Goal: Find specific page/section: Find specific page/section

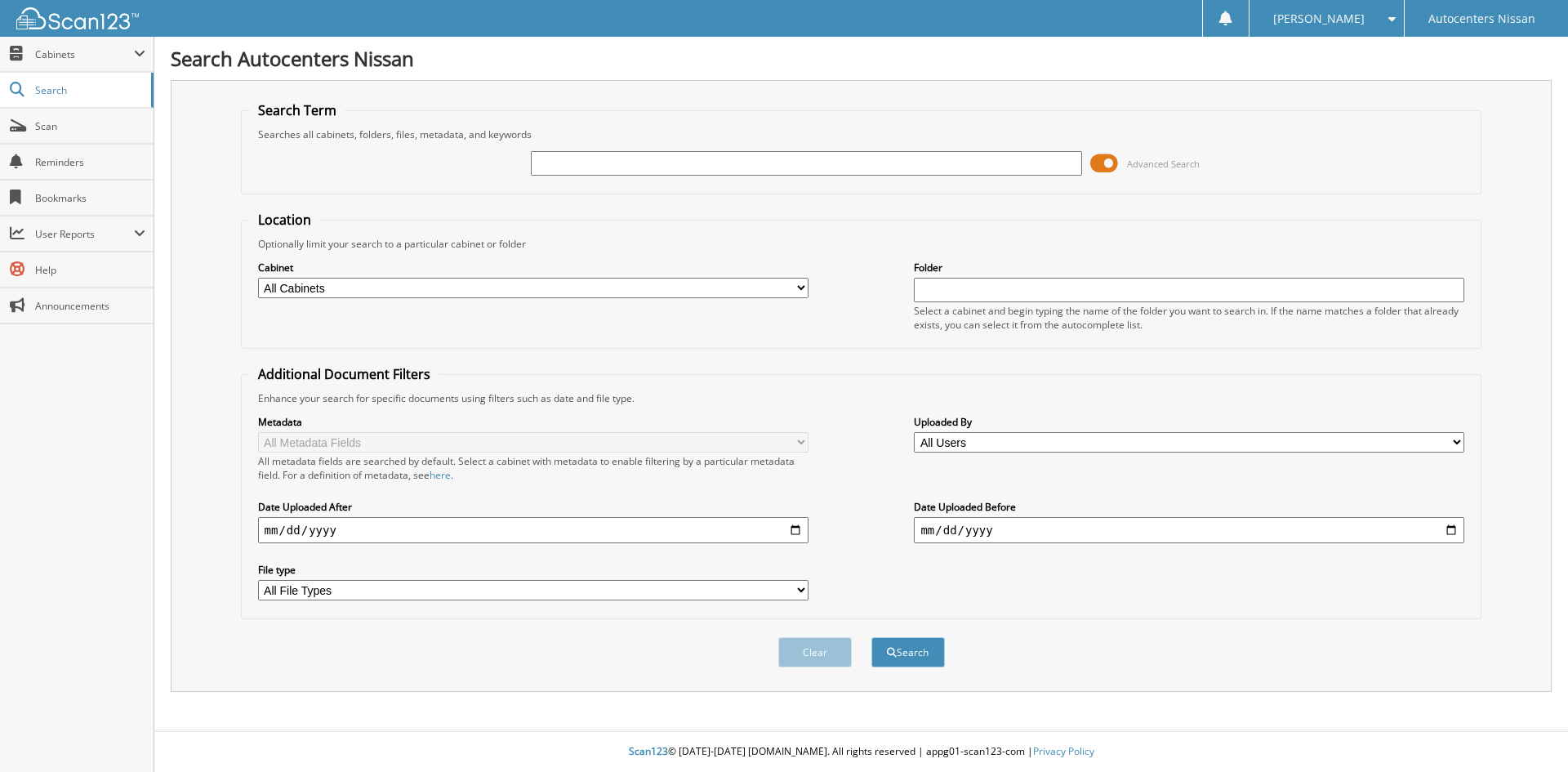
click at [612, 164] on input "text" at bounding box center [806, 163] width 551 height 25
type input "RK85237"
click at [871, 638] on button "Search" at bounding box center [908, 652] width 74 height 30
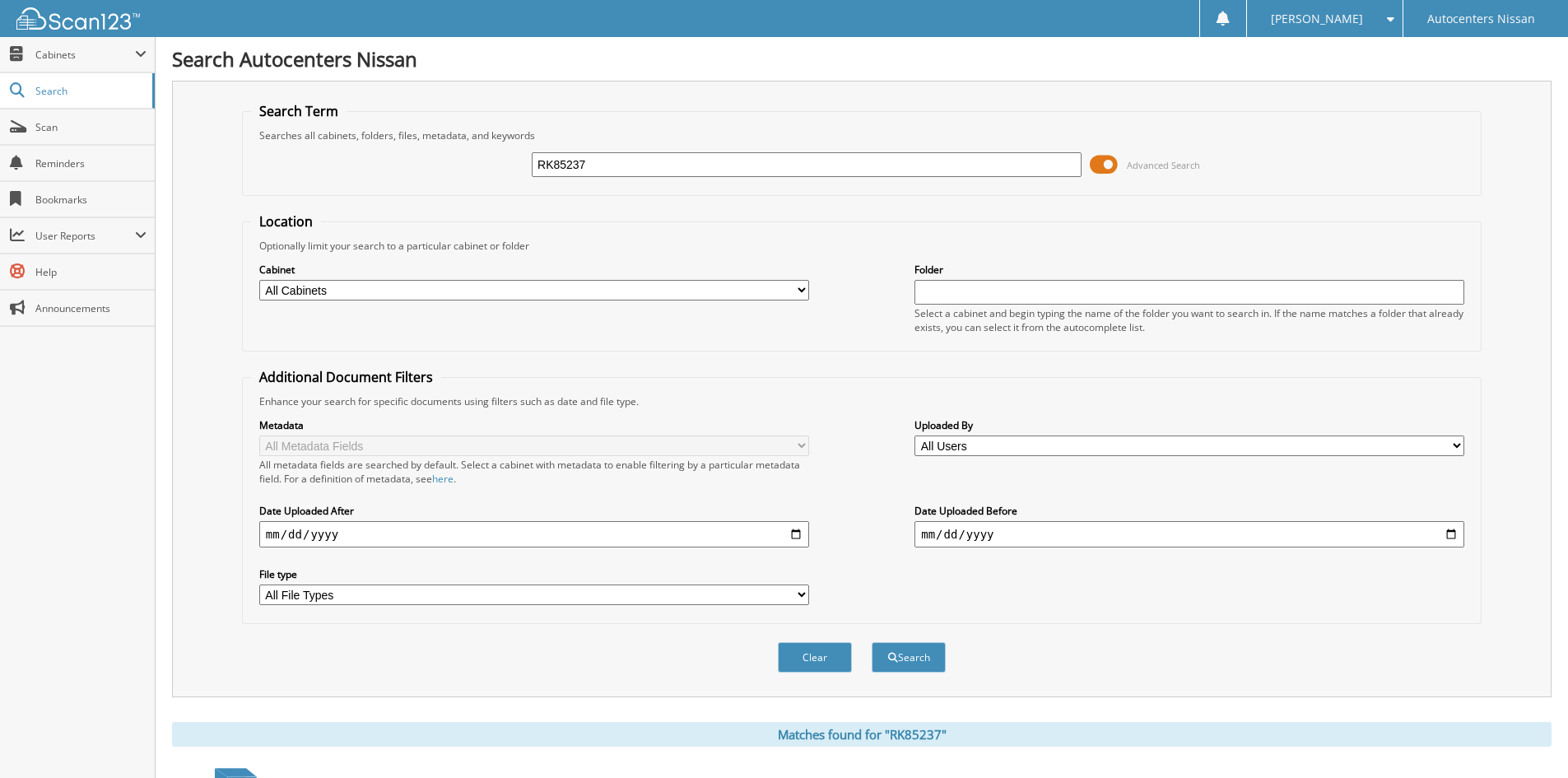
click at [1108, 167] on span at bounding box center [1104, 164] width 28 height 25
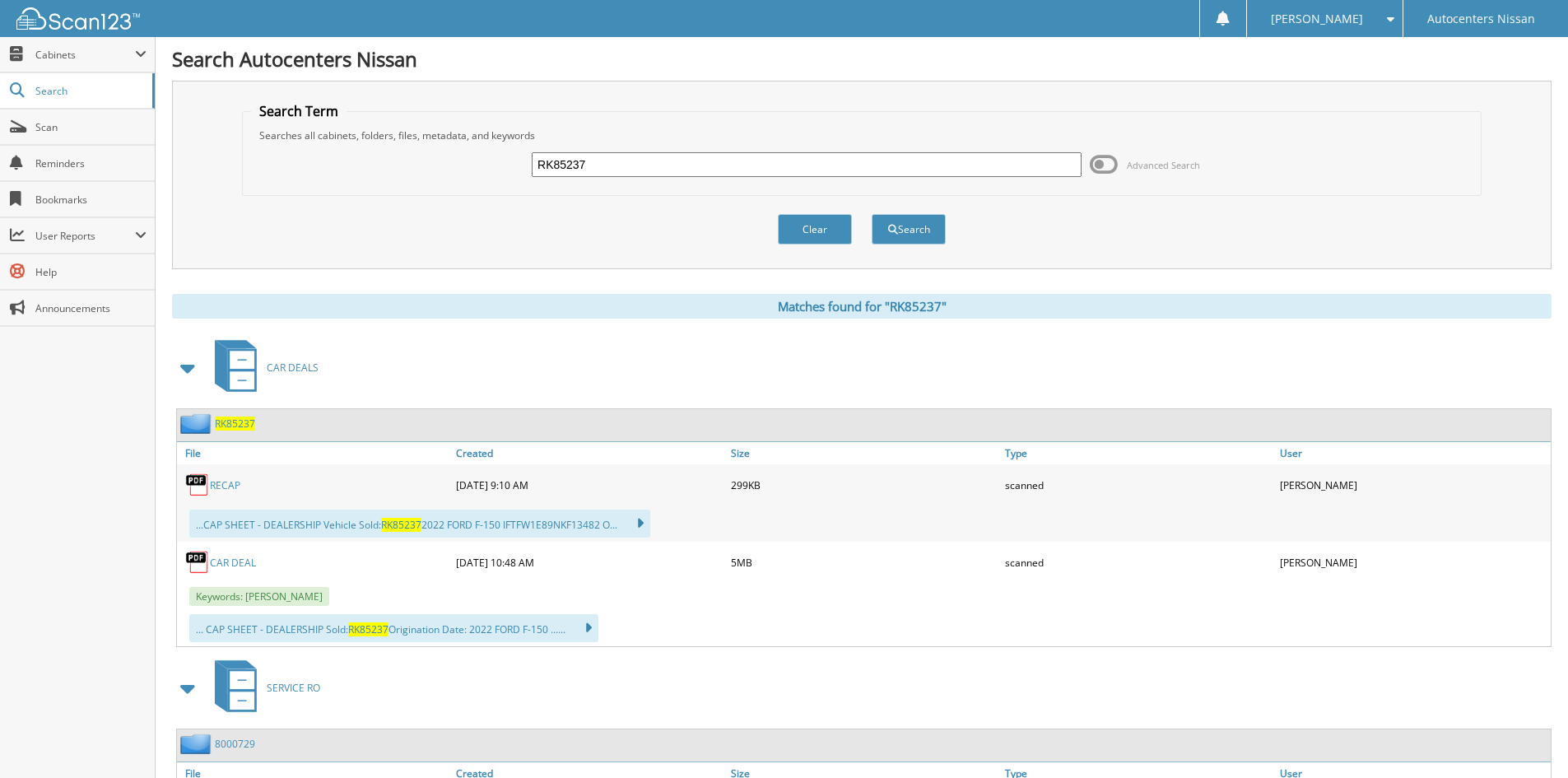
click at [229, 565] on link "CAR DEAL" at bounding box center [233, 562] width 46 height 14
click at [70, 131] on span "Scan" at bounding box center [91, 127] width 111 height 14
